Goal: Book appointment/travel/reservation

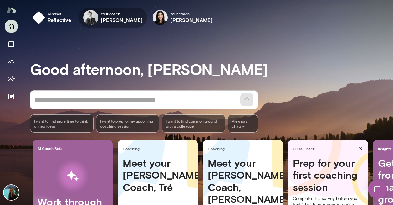
click at [0, 0] on icon "button" at bounding box center [0, 0] width 0 height 0
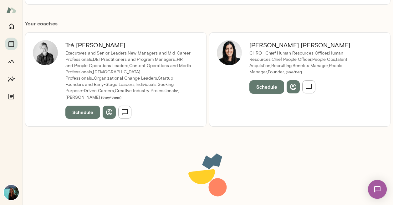
scroll to position [127, 0]
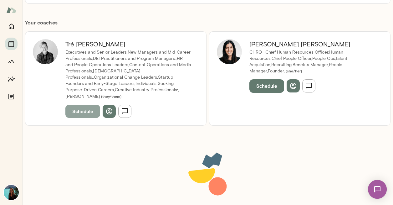
click at [85, 105] on button "Schedule" at bounding box center [82, 111] width 35 height 13
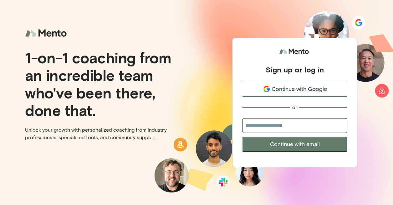
click at [291, 92] on span "Continue with Google" at bounding box center [299, 89] width 55 height 8
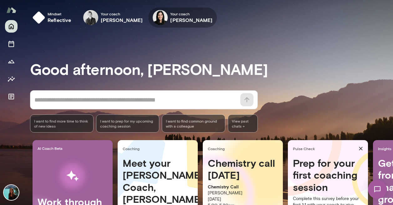
click at [0, 0] on icon "button" at bounding box center [0, 0] width 0 height 0
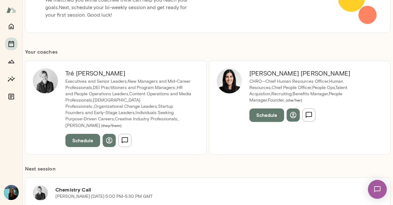
scroll to position [112, 0]
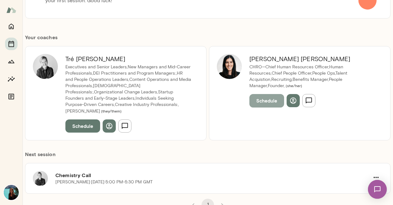
click at [262, 94] on button "Schedule" at bounding box center [266, 100] width 35 height 13
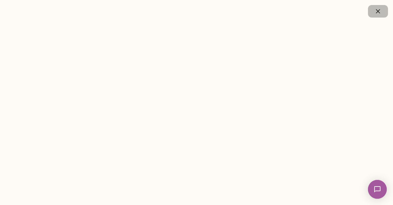
click at [381, 13] on icon "button" at bounding box center [378, 12] width 8 height 8
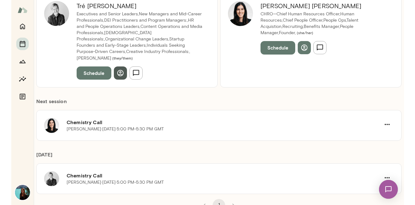
scroll to position [165, 0]
